Goal: Find specific page/section: Find specific page/section

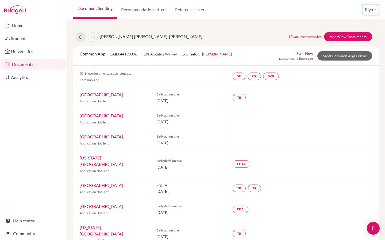
click at [367, 11] on button "Riya" at bounding box center [370, 10] width 16 height 10
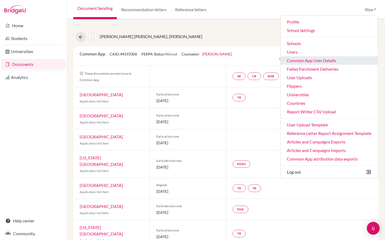
click at [309, 61] on link "Common App User Details" at bounding box center [328, 60] width 97 height 9
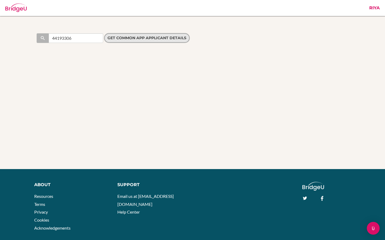
type input "44193306"
click at [165, 37] on input "Get Common App applicant details" at bounding box center [147, 38] width 86 height 10
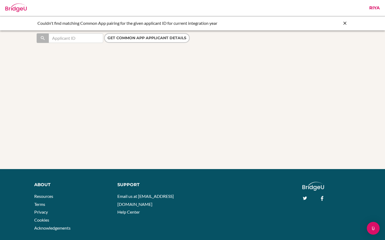
click at [379, 8] on link "Riya" at bounding box center [374, 8] width 16 height 16
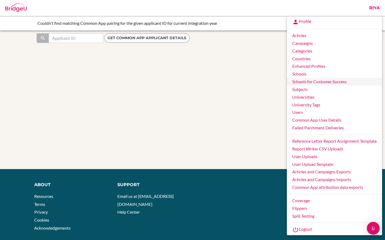
click at [300, 78] on link "Schools for Customer Success" at bounding box center [334, 82] width 95 height 8
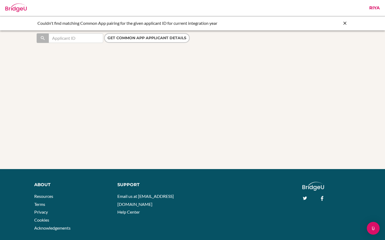
click at [373, 9] on link "Riya" at bounding box center [374, 8] width 16 height 16
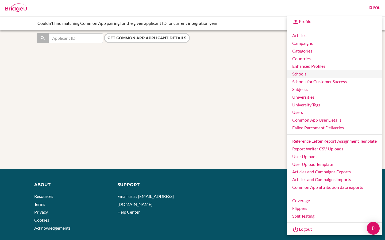
click at [302, 75] on link "Schools" at bounding box center [334, 74] width 95 height 8
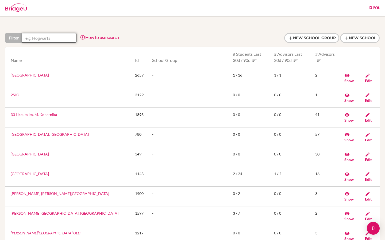
click at [46, 38] on input "text" at bounding box center [49, 38] width 54 height 10
click at [383, 9] on div "Riya Profile Articles Campaigns Categories Countries Enhanced Profiles Schools …" at bounding box center [192, 8] width 385 height 16
click at [374, 10] on link "Riya" at bounding box center [374, 8] width 16 height 16
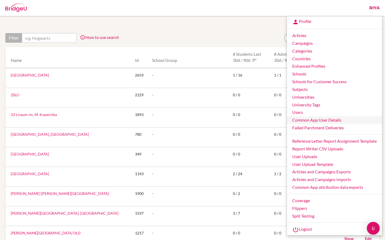
click at [304, 119] on link "Common App User Details" at bounding box center [334, 120] width 95 height 8
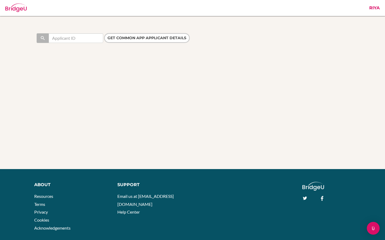
click at [57, 40] on input "text" at bounding box center [76, 38] width 54 height 10
type input "44193306"
click at [127, 40] on input "Get Common App applicant details" at bounding box center [147, 38] width 86 height 10
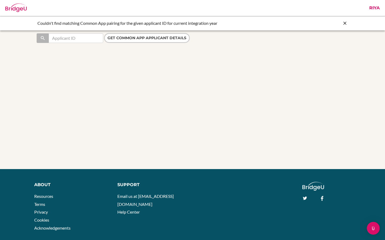
click at [376, 9] on link "Riya" at bounding box center [374, 8] width 16 height 16
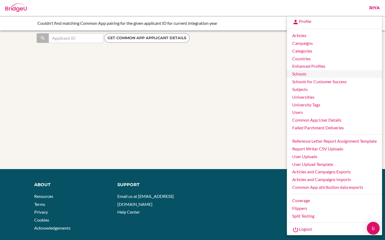
click at [299, 77] on link "Schools" at bounding box center [334, 74] width 95 height 8
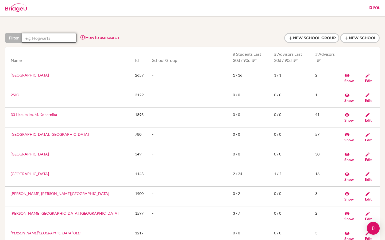
click at [55, 39] on input "text" at bounding box center [49, 38] width 54 height 10
click at [53, 38] on input "text" at bounding box center [49, 38] width 54 height 10
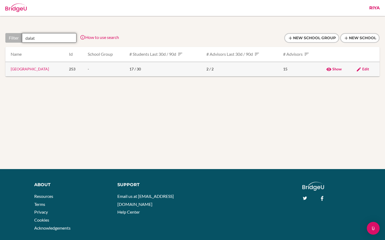
type input "dalat"
click at [42, 70] on link "[GEOGRAPHIC_DATA]" at bounding box center [30, 69] width 38 height 5
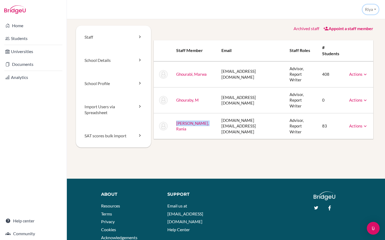
click at [368, 10] on button "Riya" at bounding box center [370, 10] width 16 height 10
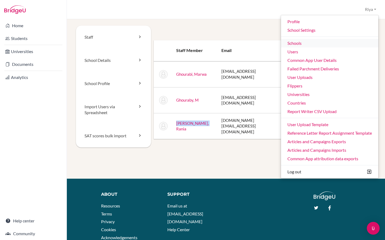
click at [301, 43] on link "Schools" at bounding box center [329, 43] width 97 height 9
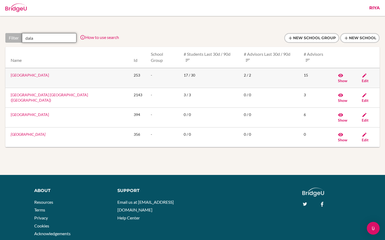
type input "dala"
click at [32, 73] on link "[GEOGRAPHIC_DATA]" at bounding box center [30, 75] width 38 height 5
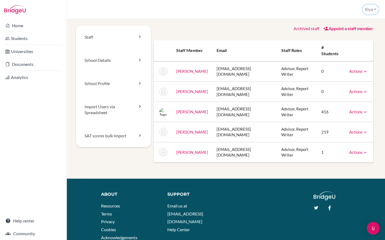
click at [368, 9] on button "Riya" at bounding box center [370, 10] width 16 height 10
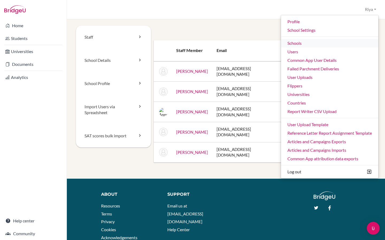
click at [291, 45] on link "Schools" at bounding box center [329, 43] width 97 height 9
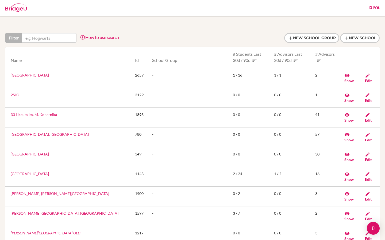
click at [378, 7] on link "Riya" at bounding box center [374, 8] width 16 height 16
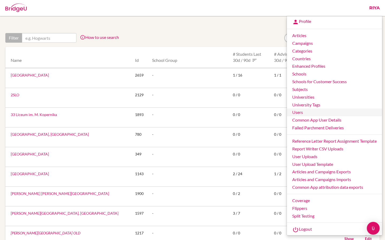
click at [301, 112] on link "Users" at bounding box center [334, 113] width 95 height 8
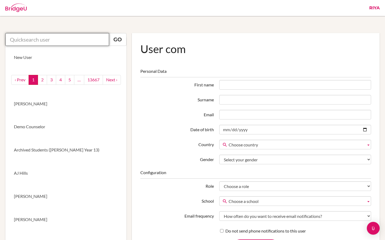
click at [51, 40] on input "text" at bounding box center [57, 39] width 104 height 13
paste input "hoangop@gmail.com"
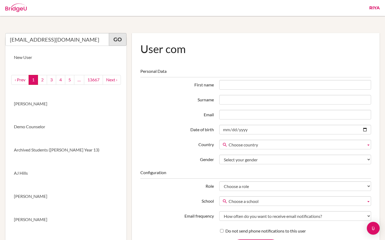
click at [117, 38] on link "Go" at bounding box center [118, 39] width 18 height 13
click at [115, 40] on link "Go" at bounding box center [118, 39] width 18 height 13
click at [119, 42] on link "Go" at bounding box center [118, 39] width 18 height 13
drag, startPoint x: 71, startPoint y: 42, endPoint x: 2, endPoint y: 38, distance: 69.6
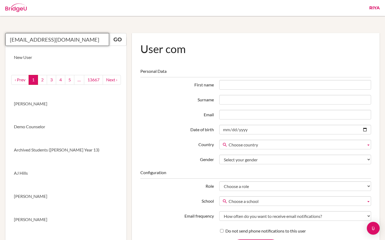
paste input "[PERSON_NAME]"
type input "[PERSON_NAME]"
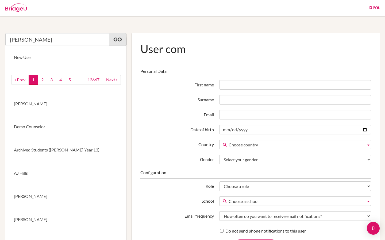
click at [120, 40] on link "Go" at bounding box center [118, 39] width 18 height 13
click at [114, 39] on link "Go" at bounding box center [118, 39] width 18 height 13
click at [115, 44] on link "Go" at bounding box center [118, 39] width 18 height 13
click at [119, 40] on link "Go" at bounding box center [118, 39] width 18 height 13
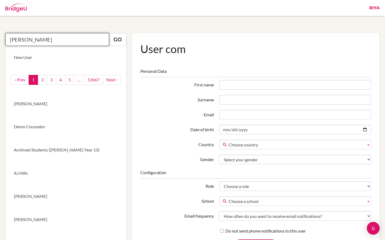
drag, startPoint x: 57, startPoint y: 42, endPoint x: 0, endPoint y: 41, distance: 57.2
paste input "[PERSON_NAME]"
type input "[PERSON_NAME]"
click at [119, 43] on link "Go" at bounding box center [118, 39] width 18 height 13
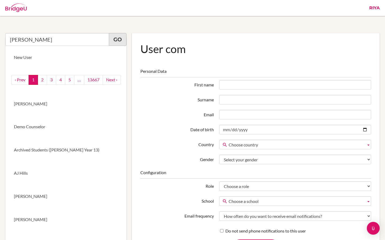
click at [118, 42] on link "Go" at bounding box center [118, 39] width 18 height 13
click at [119, 40] on link "Go" at bounding box center [118, 39] width 18 height 13
click at [118, 44] on link "Go" at bounding box center [118, 39] width 18 height 13
drag, startPoint x: 42, startPoint y: 41, endPoint x: 11, endPoint y: 41, distance: 31.8
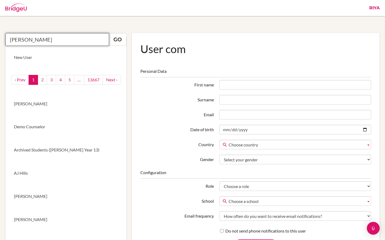
click at [10, 41] on input "Anh Nguyen" at bounding box center [57, 39] width 104 height 13
click at [37, 40] on input "text" at bounding box center [57, 39] width 104 height 13
paste input "[PERSON_NAME]"
type input "[PERSON_NAME]"
click at [123, 42] on link "Go" at bounding box center [118, 39] width 18 height 13
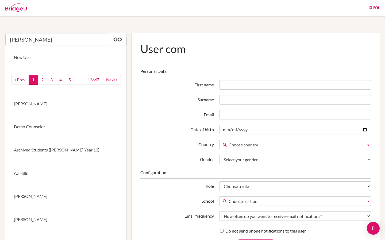
click at [377, 9] on link "Riya" at bounding box center [374, 8] width 16 height 16
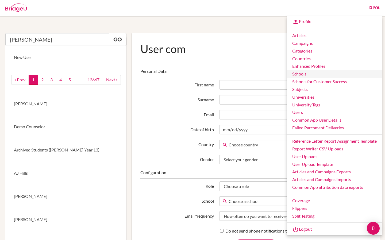
click at [303, 75] on link "Schools" at bounding box center [334, 74] width 95 height 8
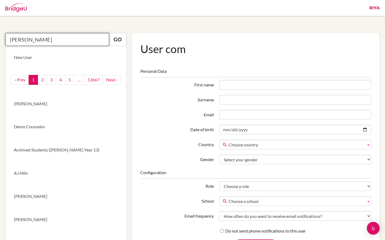
click at [52, 41] on input "[PERSON_NAME]" at bounding box center [57, 39] width 104 height 13
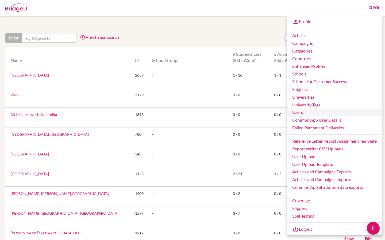
click at [299, 115] on link "Users" at bounding box center [334, 113] width 95 height 8
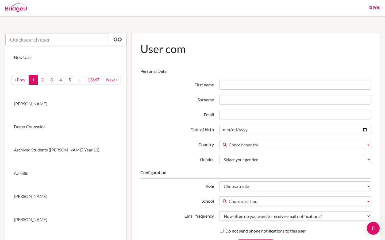
click at [52, 39] on input "text" at bounding box center [57, 39] width 104 height 13
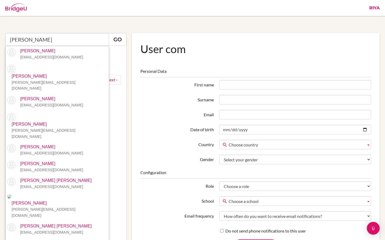
type input "[PERSON_NAME]"
